Goal: Navigation & Orientation: Find specific page/section

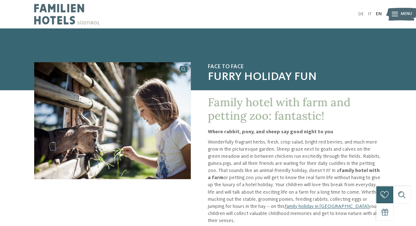
click at [401, 14] on span "Menu" at bounding box center [406, 14] width 11 height 6
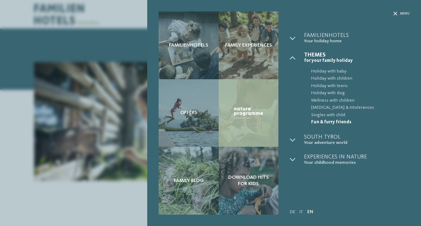
click at [245, 112] on img at bounding box center [248, 113] width 31 height 14
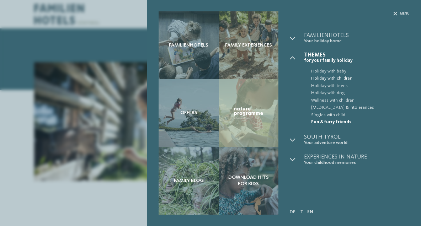
click at [322, 78] on span "Holiday with children" at bounding box center [360, 78] width 99 height 7
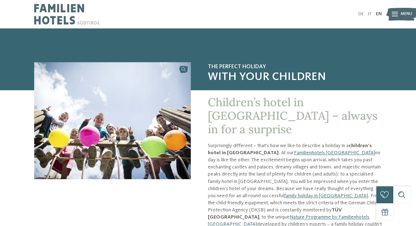
click at [399, 13] on img at bounding box center [401, 14] width 31 height 16
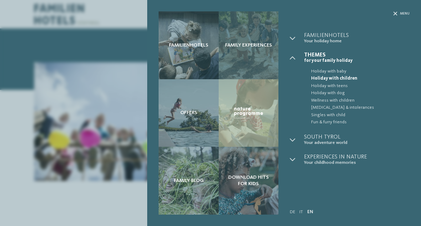
click at [253, 53] on div "Family experiences" at bounding box center [249, 45] width 60 height 68
